Goal: Find specific fact: Find specific fact

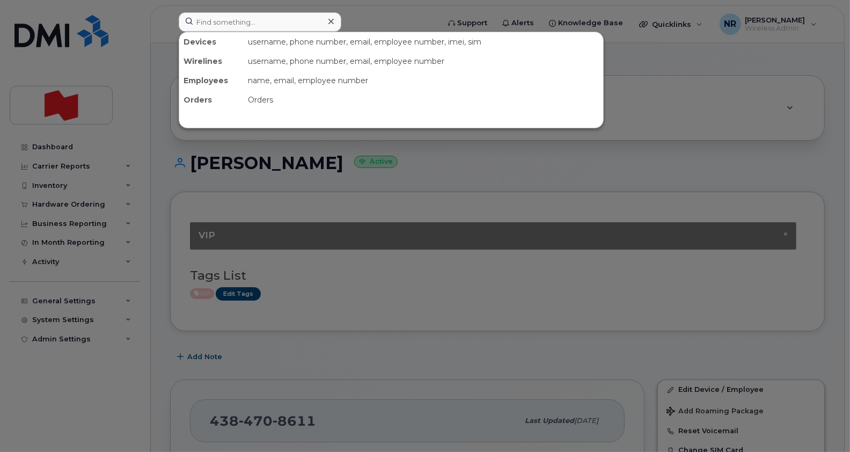
click at [217, 17] on input at bounding box center [260, 21] width 163 height 19
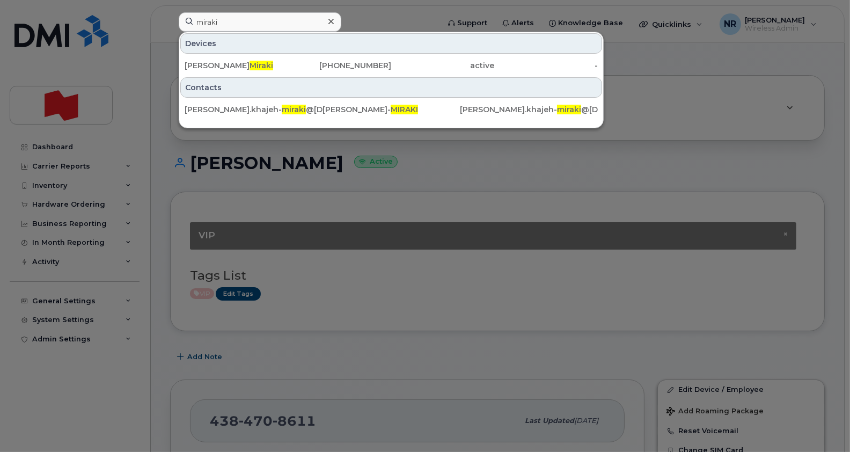
type input "miraki"
click at [241, 61] on div "[PERSON_NAME]" at bounding box center [237, 65] width 104 height 11
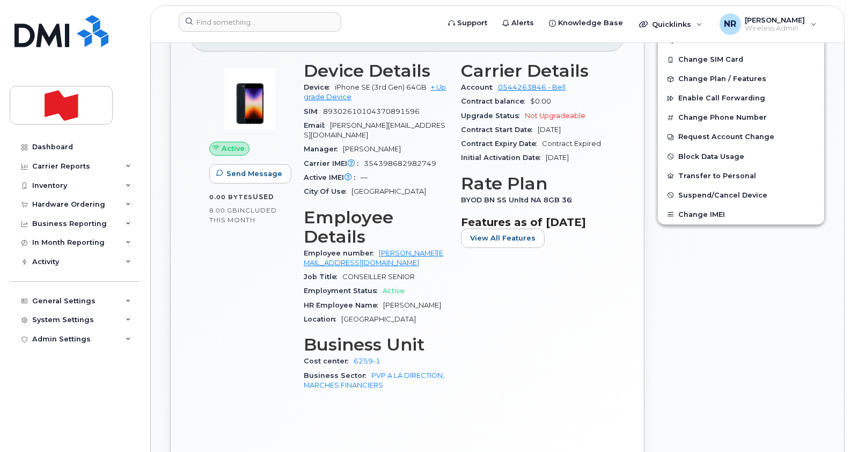
scroll to position [268, 0]
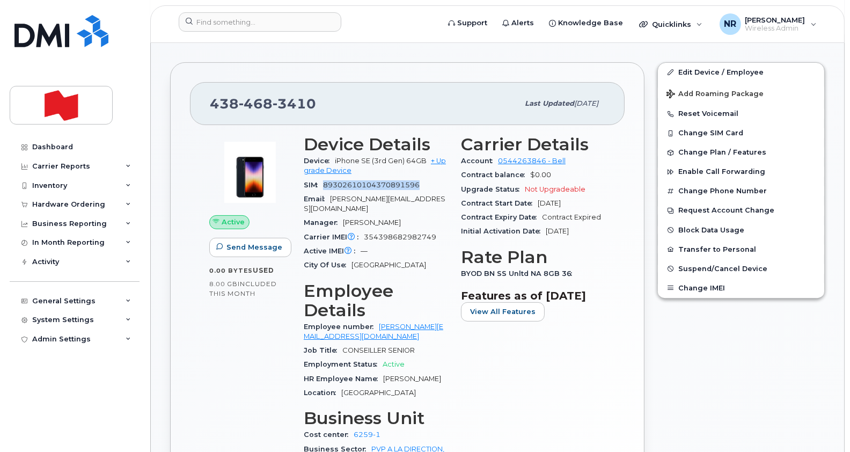
drag, startPoint x: 325, startPoint y: 185, endPoint x: 424, endPoint y: 184, distance: 98.8
click at [424, 184] on div "SIM 89302610104370891596" at bounding box center [376, 185] width 144 height 14
drag, startPoint x: 335, startPoint y: 97, endPoint x: 182, endPoint y: 107, distance: 153.9
click at [182, 107] on div "438 468 3410 Last updated Oct 21, 2024 Active Send Message 0.00 Bytes  used 8.0…" at bounding box center [407, 302] width 474 height 480
copy span "438 468 3410"
